Goal: Task Accomplishment & Management: Use online tool/utility

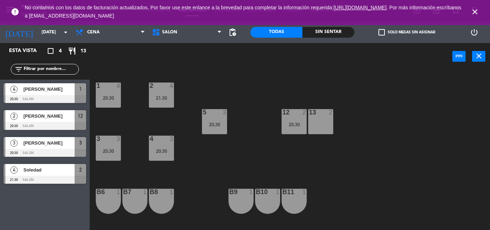
click at [4, 120] on div at bounding box center [5, 120] width 2 height 20
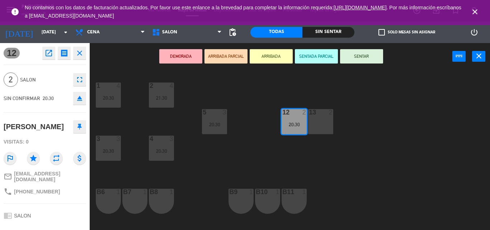
click at [79, 49] on icon "close" at bounding box center [79, 53] width 9 height 9
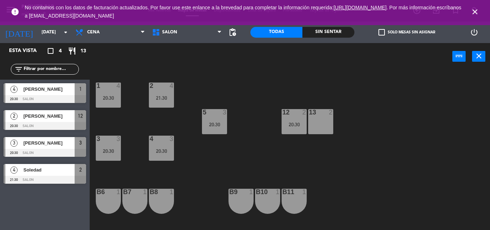
click at [35, 199] on div "Esta vista crop_square 4 restaurant 13 filter_list 4 [PERSON_NAME] 20:30 SALON …" at bounding box center [45, 136] width 90 height 187
click at [60, 175] on div "4 Soledad 21:30 SALON 2" at bounding box center [45, 173] width 90 height 27
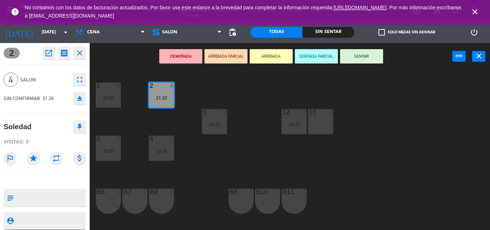
click at [80, 100] on icon "eject" at bounding box center [79, 98] width 9 height 9
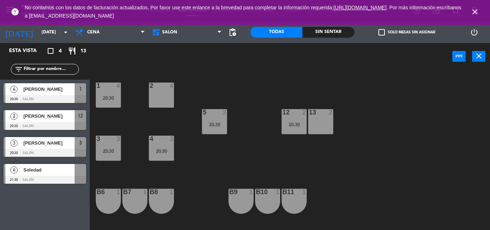
click at [36, 175] on div "Soledad" at bounding box center [49, 170] width 52 height 12
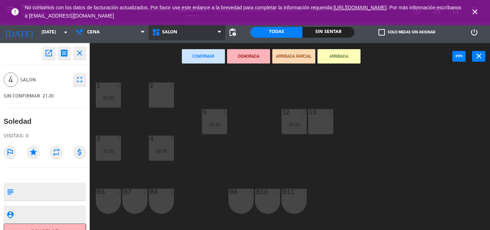
click at [157, 35] on icon at bounding box center [157, 32] width 10 height 9
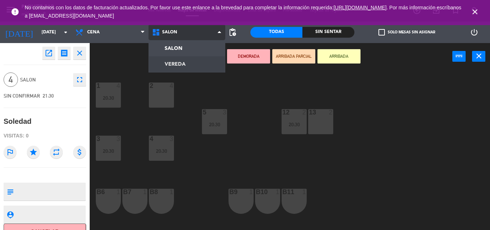
click at [168, 63] on ng-component "menu [PERSON_NAME] Bar [DATE] 8. octubre - 19:14 Mis reservas Mapa de mesas Dis…" at bounding box center [245, 115] width 490 height 230
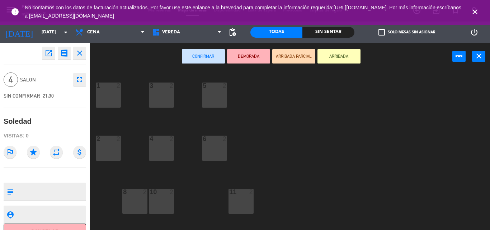
click at [109, 84] on div at bounding box center [108, 85] width 12 height 6
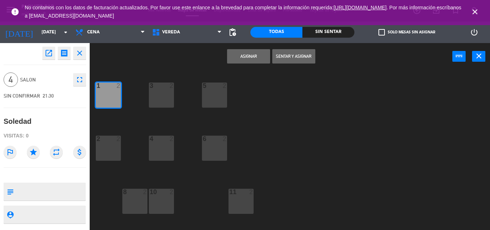
click at [251, 56] on button "Asignar" at bounding box center [248, 56] width 43 height 14
